Goal: Find specific page/section: Find specific page/section

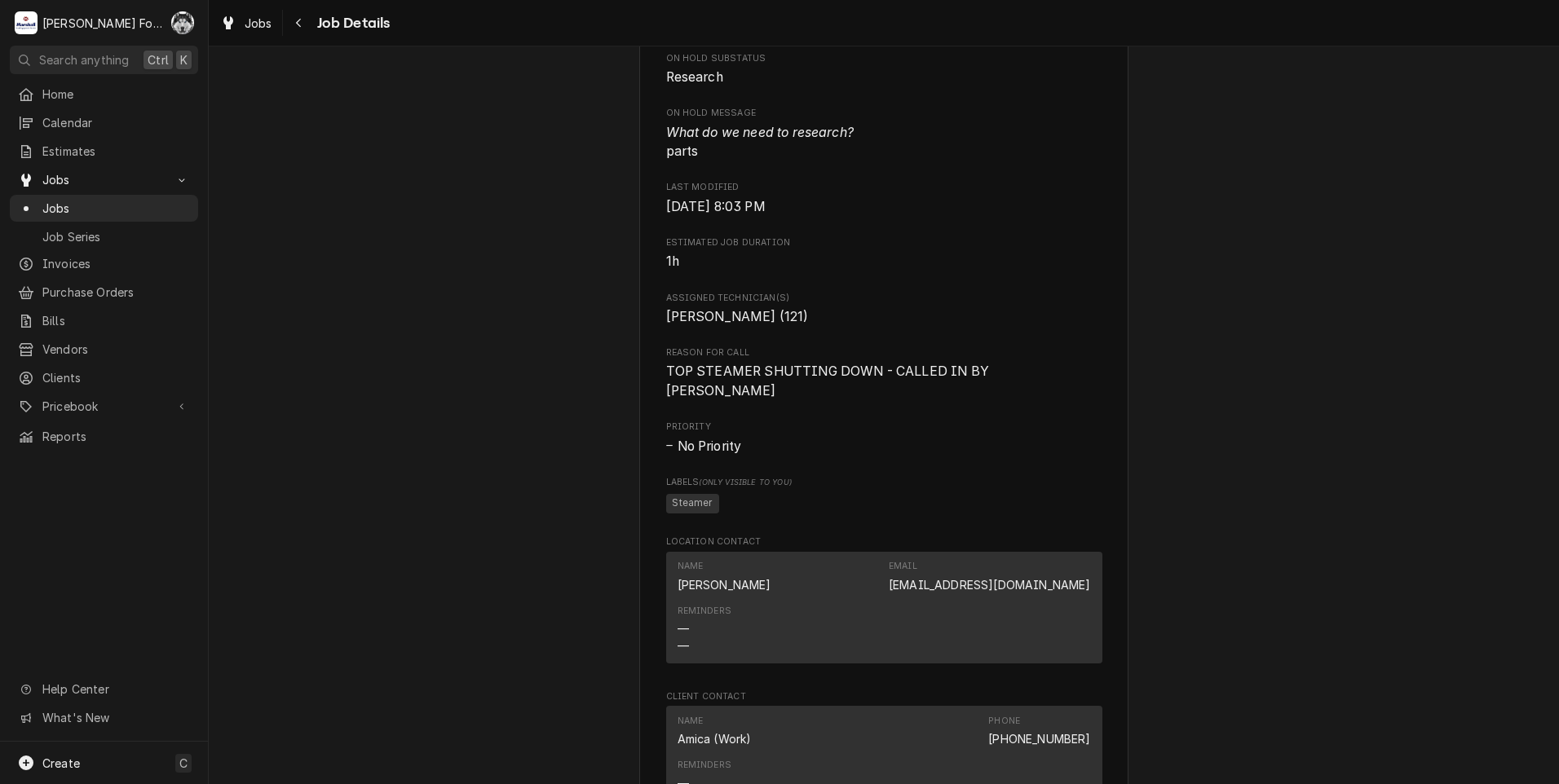
scroll to position [897, 0]
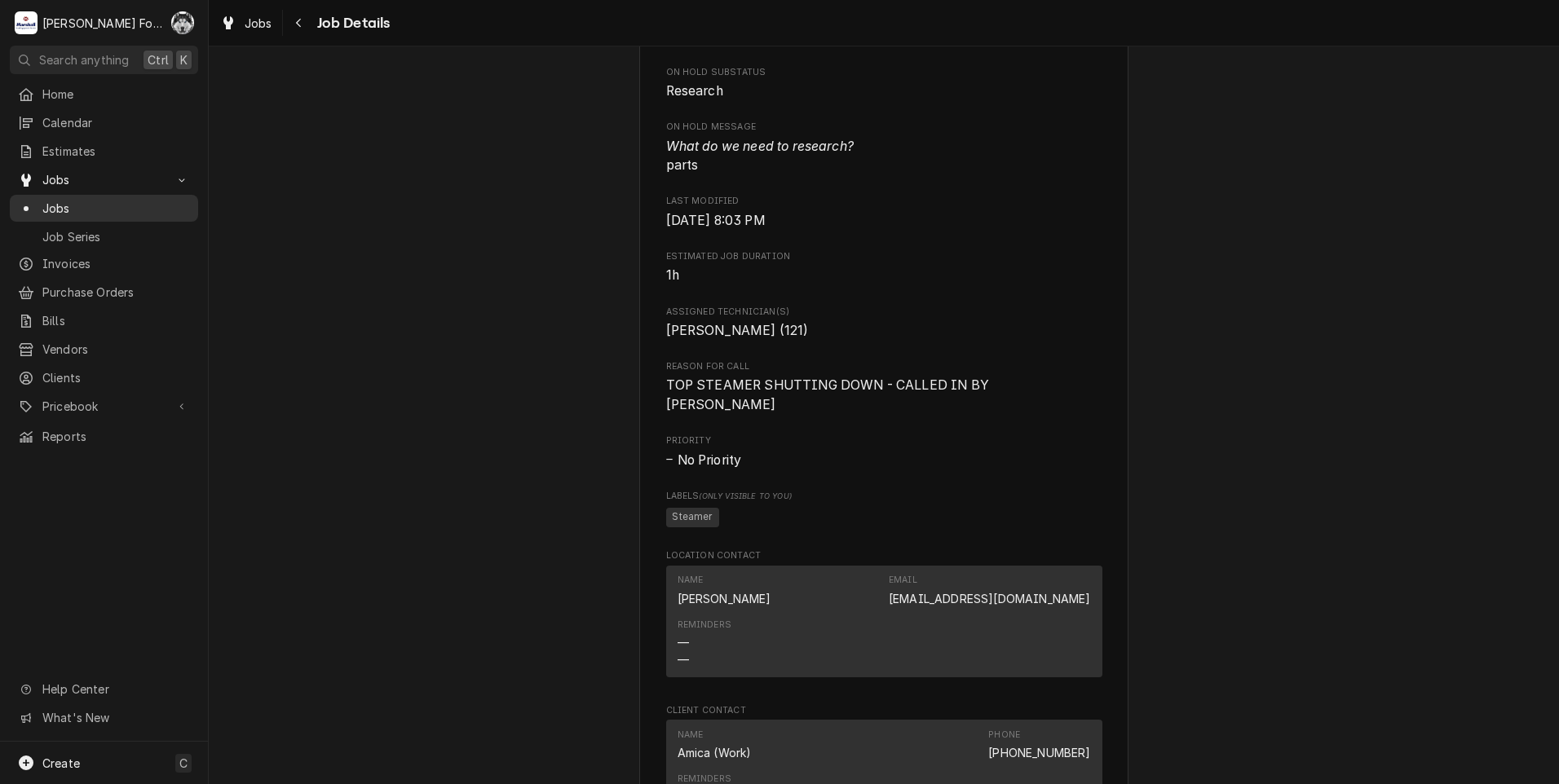
click at [54, 200] on span "Jobs" at bounding box center [116, 208] width 148 height 17
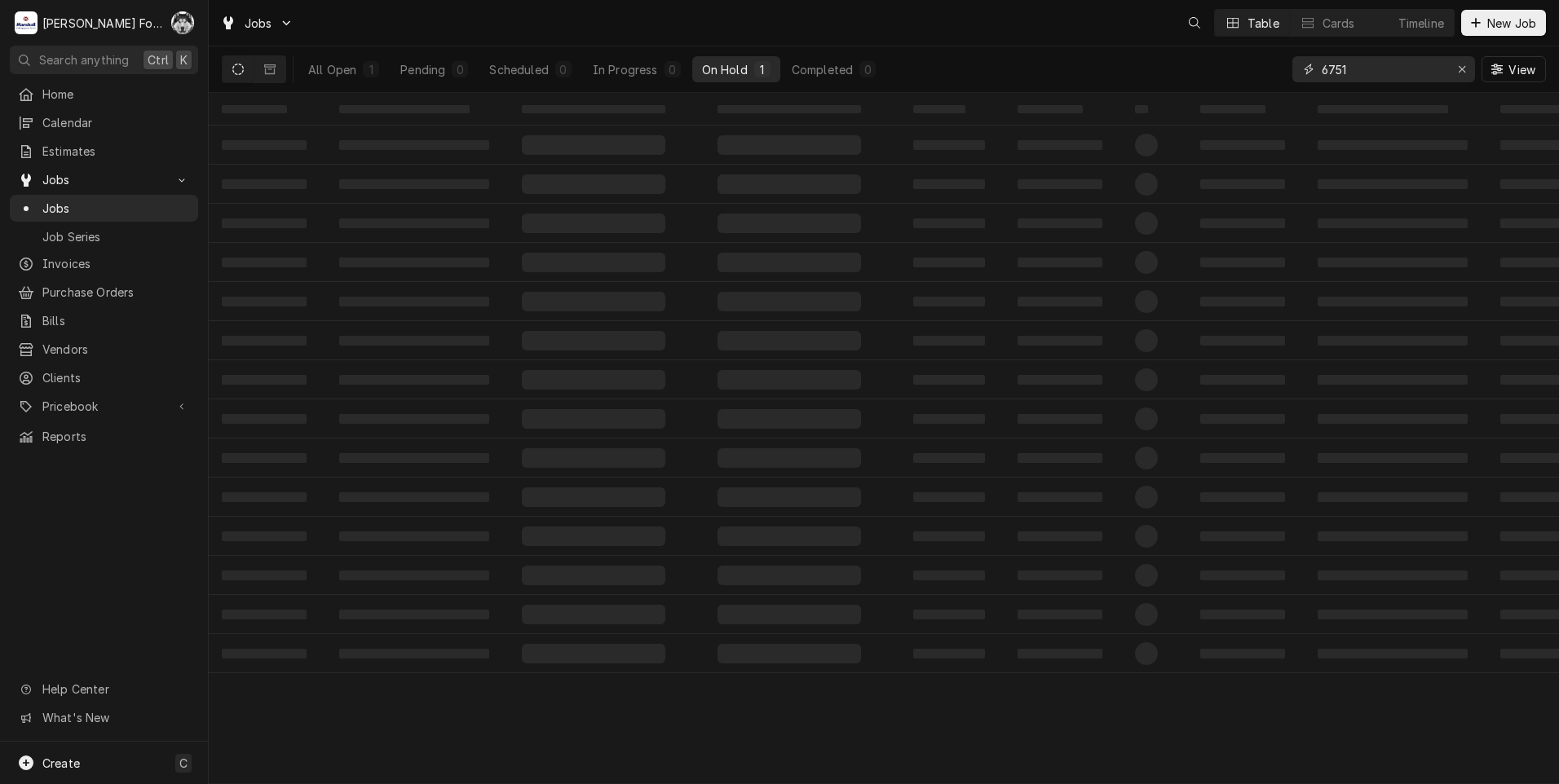
click at [1222, 108] on div "Jobs Table Cards Timeline New Job All Open 1 Pending 0 Scheduled 0 In Progress …" at bounding box center [884, 392] width 1350 height 784
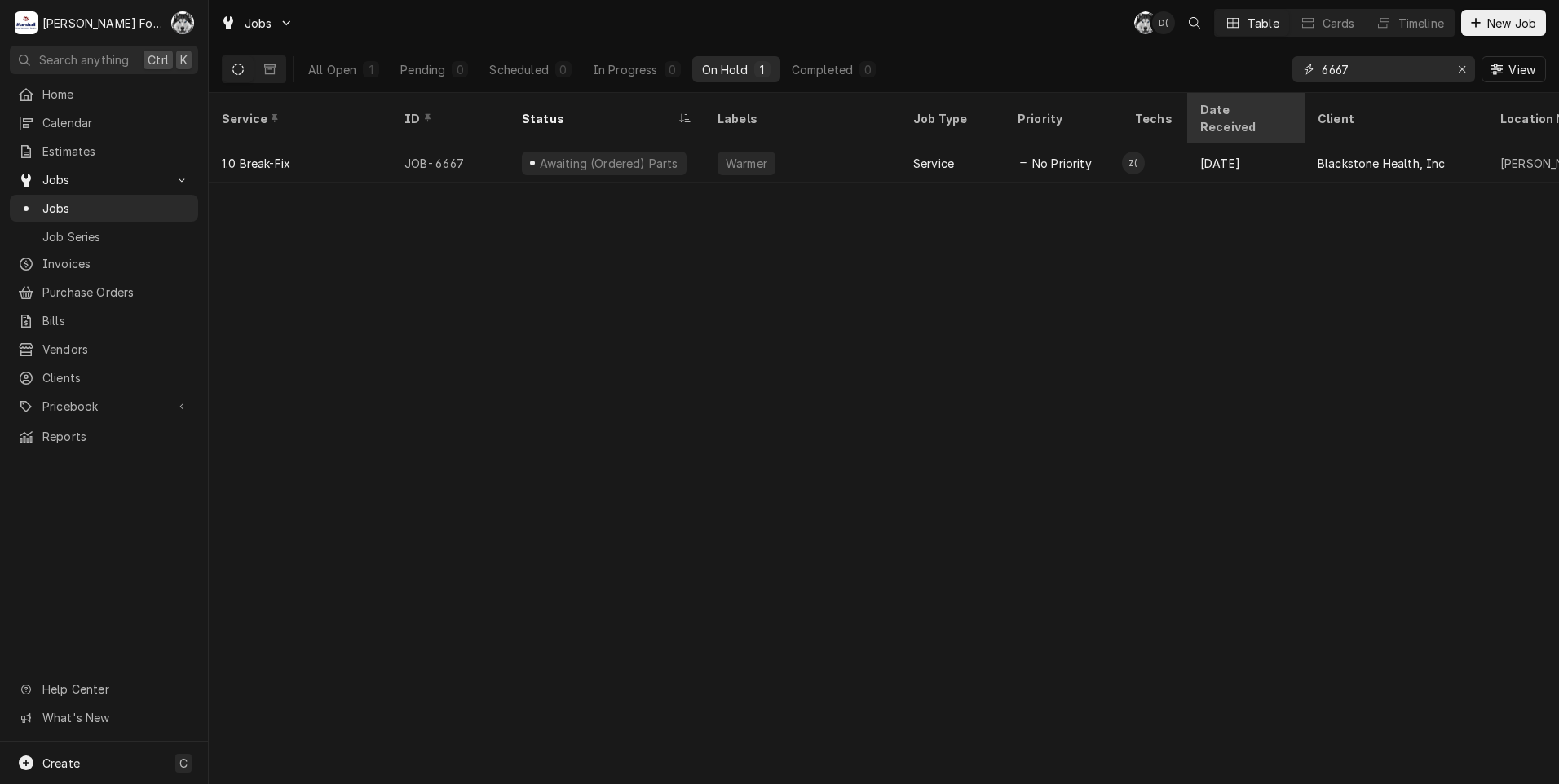
drag, startPoint x: 1366, startPoint y: 58, endPoint x: 1204, endPoint y: 106, distance: 169.2
click at [1204, 106] on div "Jobs C( D( Table Cards Timeline New Job All Open 1 Pending 0 Scheduled 0 In Pro…" at bounding box center [884, 392] width 1350 height 784
type input "6584"
